Goal: Download file/media

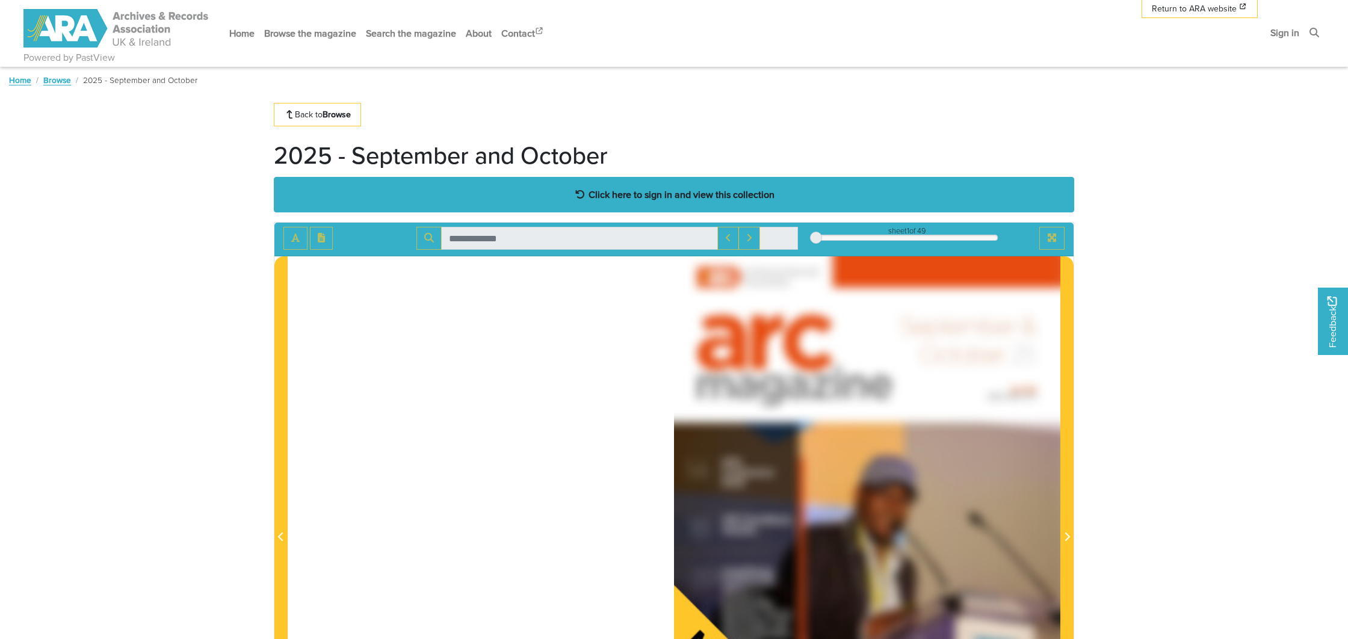
click at [653, 191] on strong "Click here to sign in and view this collection" at bounding box center [682, 194] width 186 height 13
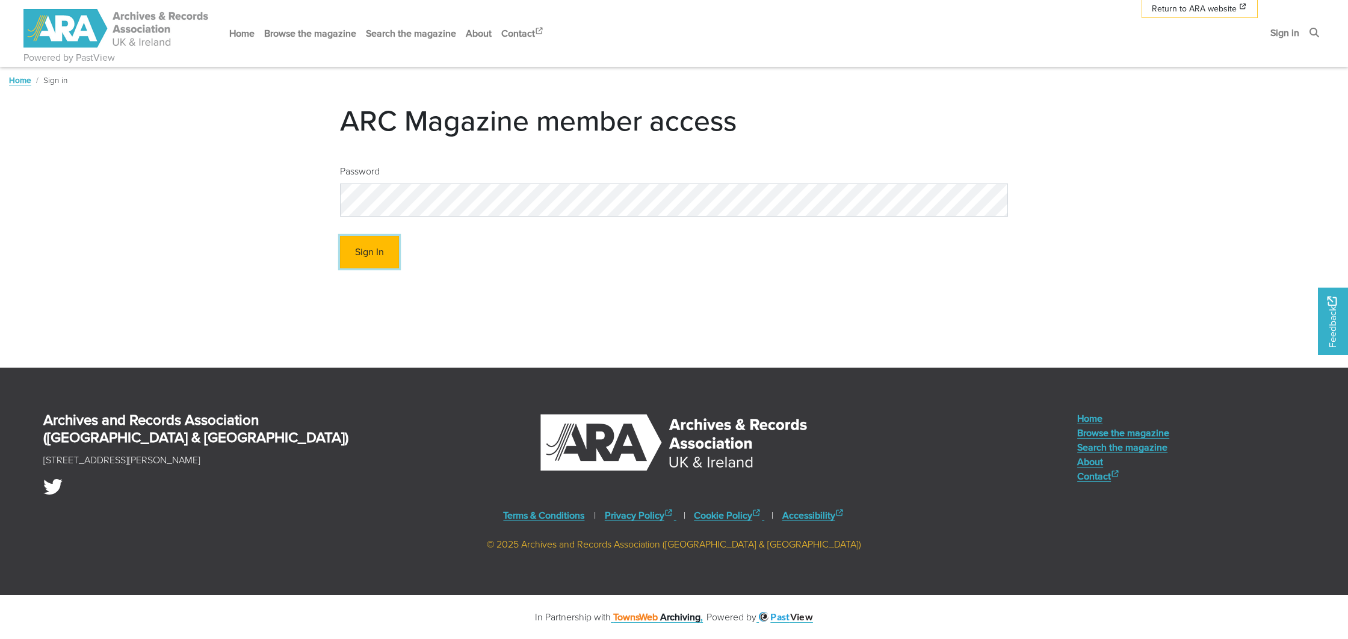
click at [377, 247] on button "Sign In" at bounding box center [369, 252] width 59 height 33
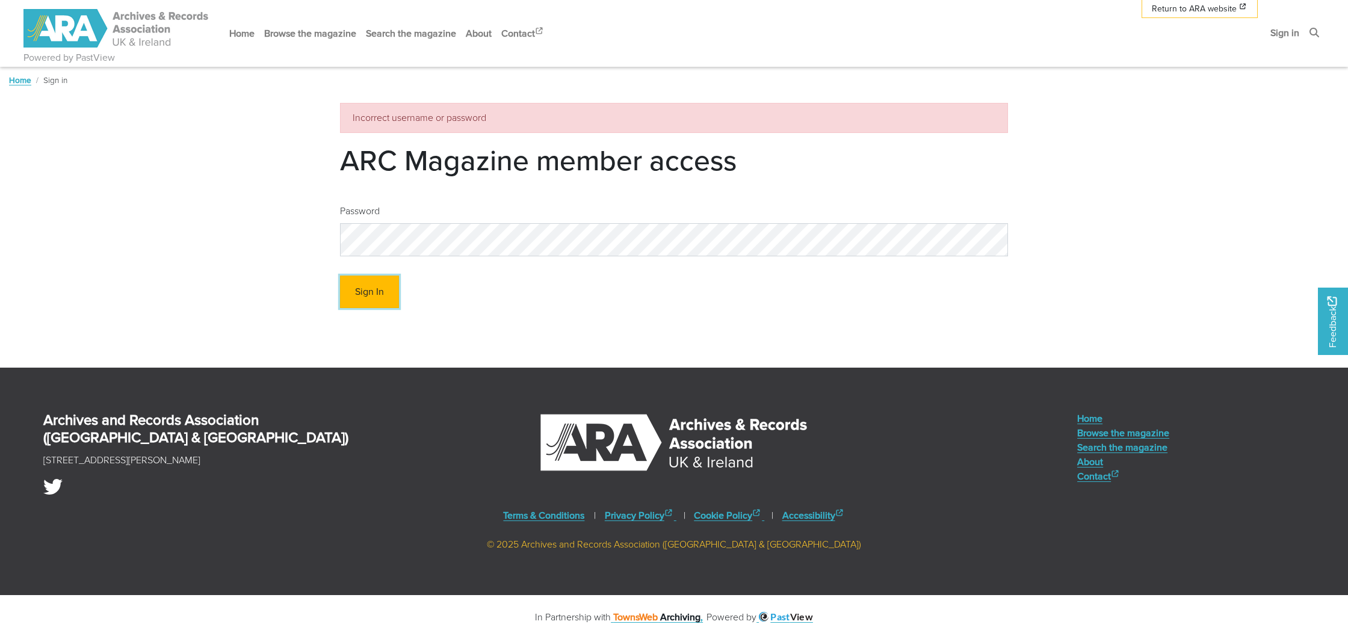
click at [369, 286] on button "Sign In" at bounding box center [369, 292] width 59 height 33
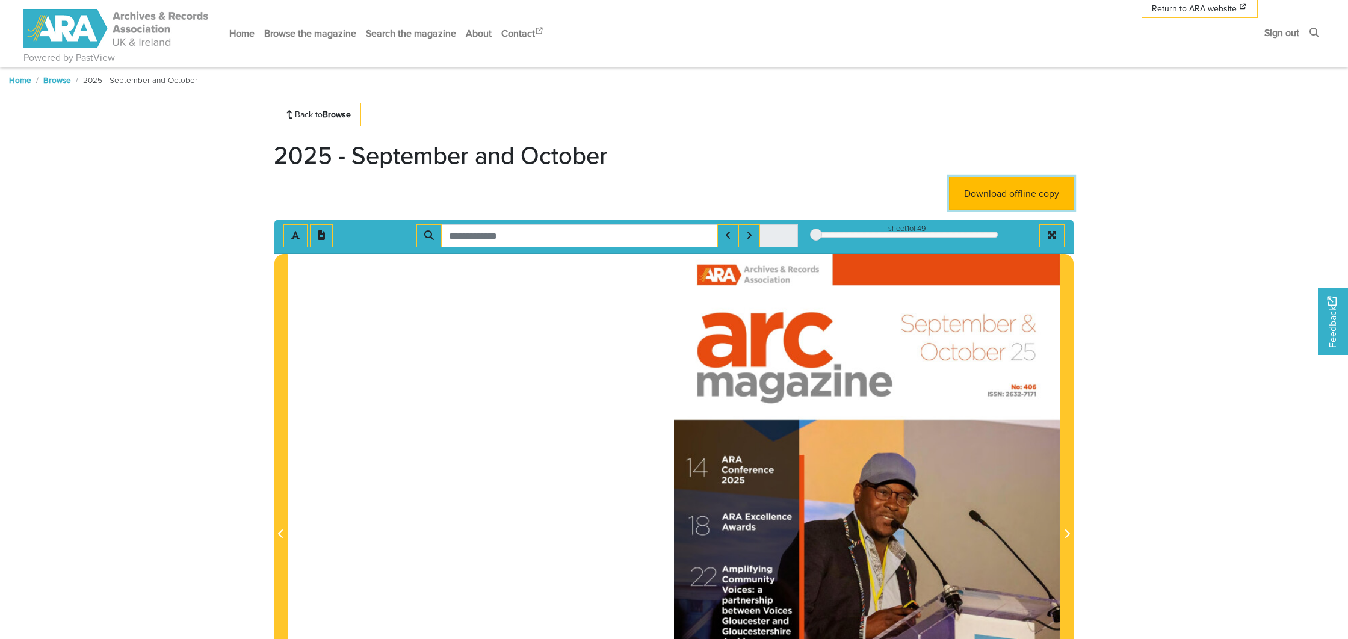
click at [1002, 195] on link "Download offline copy" at bounding box center [1011, 193] width 125 height 33
